Goal: Information Seeking & Learning: Learn about a topic

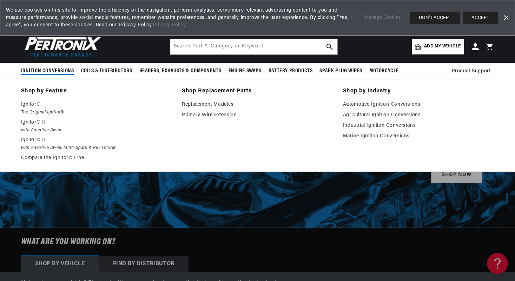
scroll to position [0, 262]
click at [51, 71] on span "Ignition Conversions" at bounding box center [47, 70] width 53 height 7
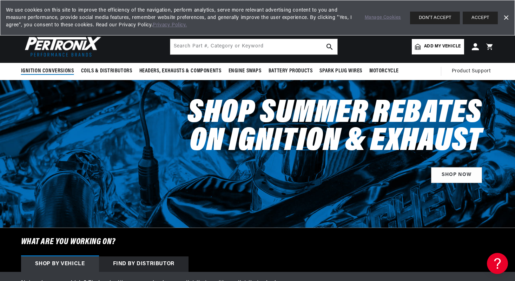
click at [51, 71] on span "Ignition Conversions" at bounding box center [47, 70] width 53 height 7
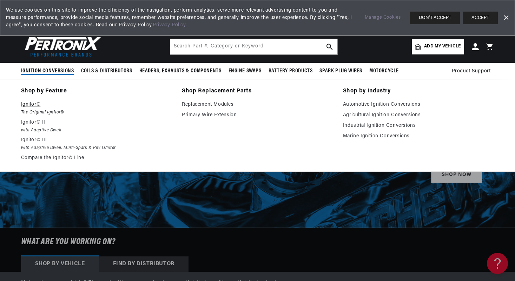
scroll to position [0, 0]
click at [31, 106] on p "Ignitor©" at bounding box center [96, 104] width 151 height 8
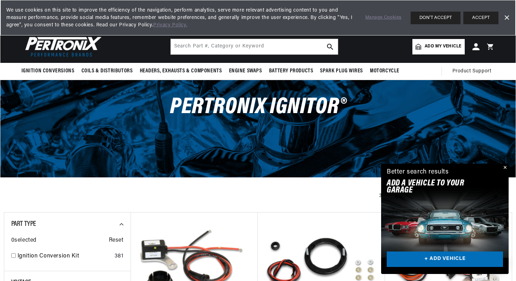
scroll to position [0, 262]
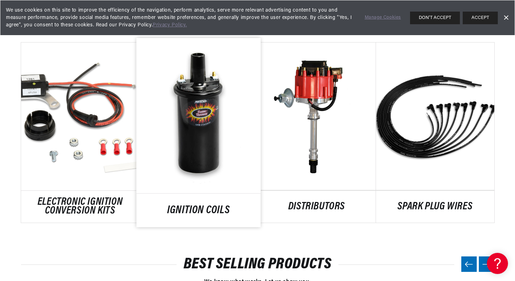
scroll to position [375, 0]
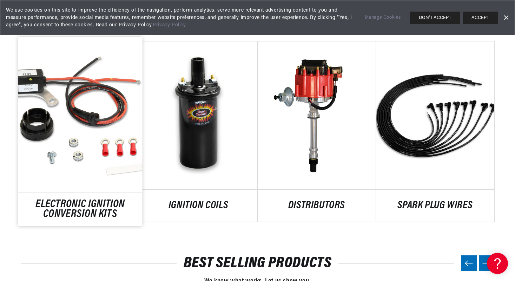
click at [69, 206] on link "ELECTRONIC IGNITION CONVERSION KITS" at bounding box center [80, 209] width 124 height 19
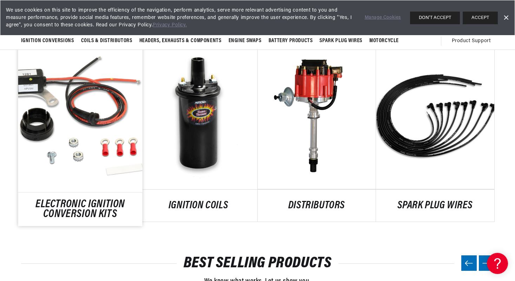
scroll to position [0, 262]
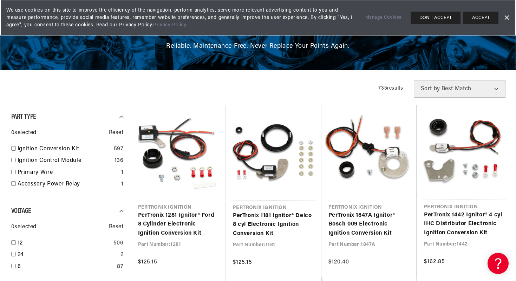
scroll to position [85, 0]
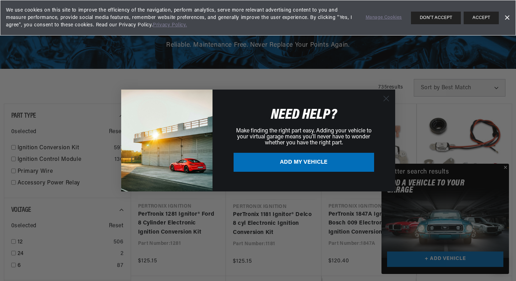
click at [301, 166] on button "ADD MY VEHICLE" at bounding box center [303, 162] width 140 height 19
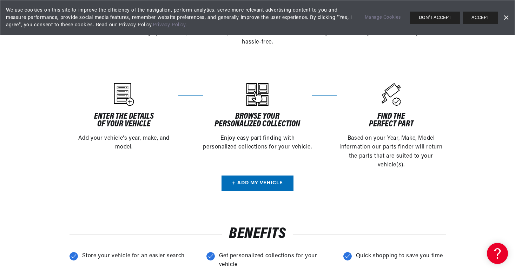
scroll to position [181, 0]
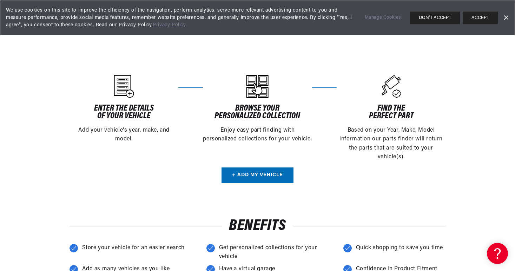
click at [250, 174] on link "+ Add my vehicle" at bounding box center [257, 175] width 72 height 16
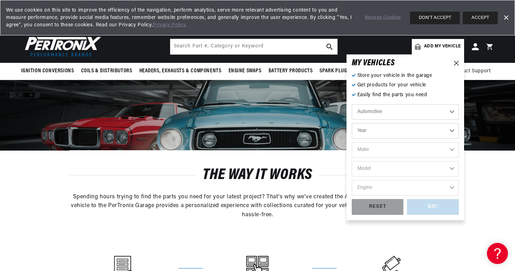
scroll to position [0, 0]
select select "1940"
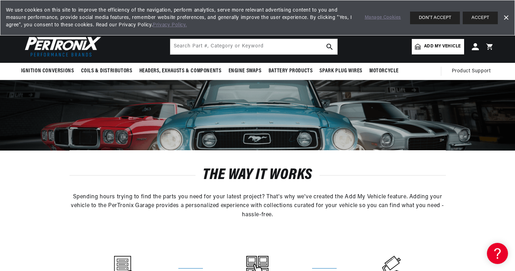
click at [304, 231] on div "The way it works Spending hours trying to find the parts you need for your late…" at bounding box center [257, 193] width 376 height 87
